Goal: Information Seeking & Learning: Learn about a topic

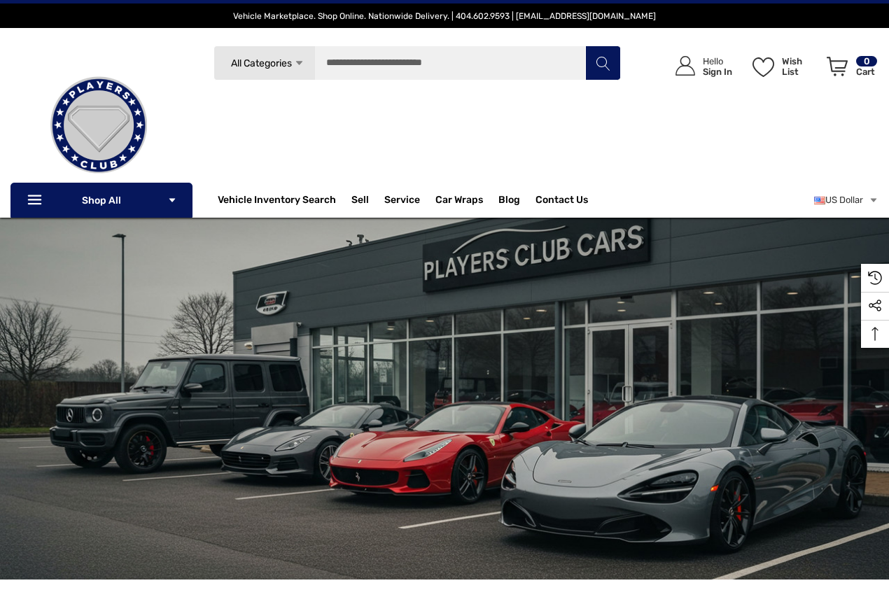
click at [204, 431] on img "common.carousel_slide_number" at bounding box center [444, 399] width 889 height 362
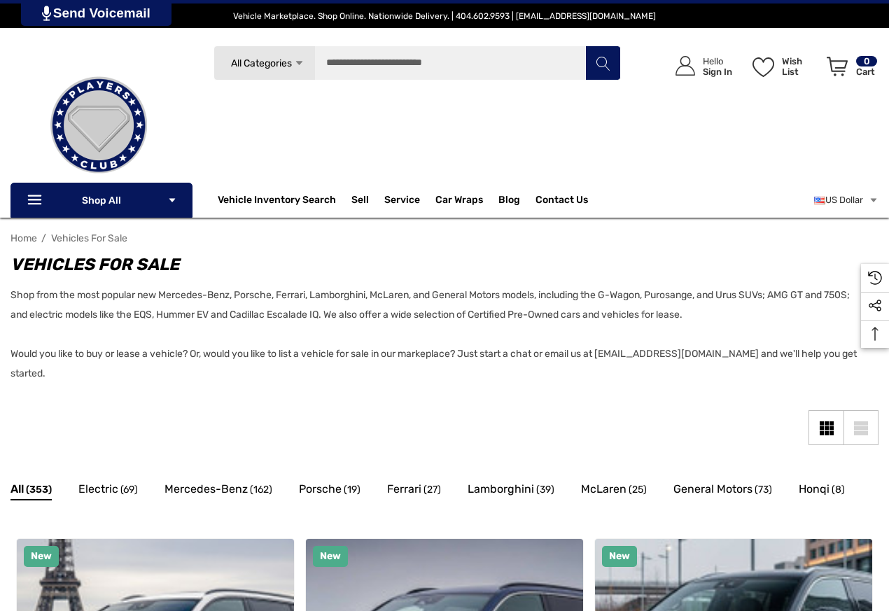
click at [208, 431] on div "Sidebar Close Close Categories Vehicles For Sale Electric Mercedes-Benz AMG GT" at bounding box center [445, 443] width 868 height 67
click at [603, 492] on span "McLaren" at bounding box center [604, 489] width 46 height 18
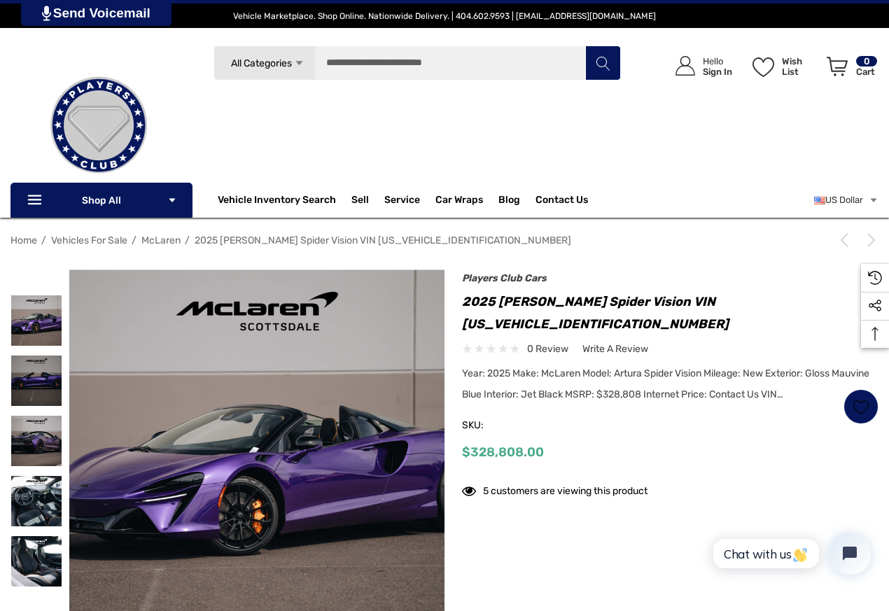
click at [207, 431] on img at bounding box center [257, 458] width 376 height 376
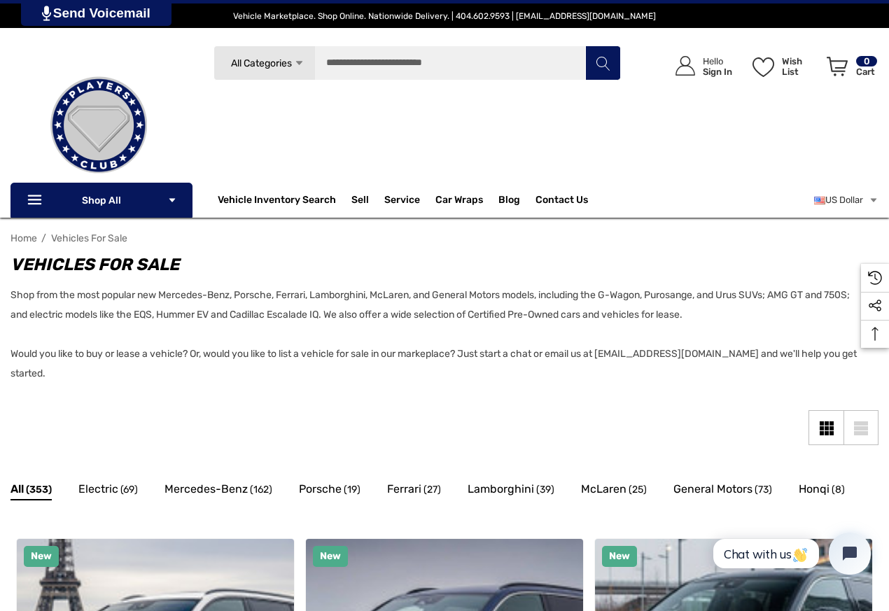
click at [208, 431] on div "Sidebar Close Close Categories Vehicles For Sale Electric Mercedes-Benz AMG GT" at bounding box center [445, 443] width 868 height 67
